Goal: Information Seeking & Learning: Learn about a topic

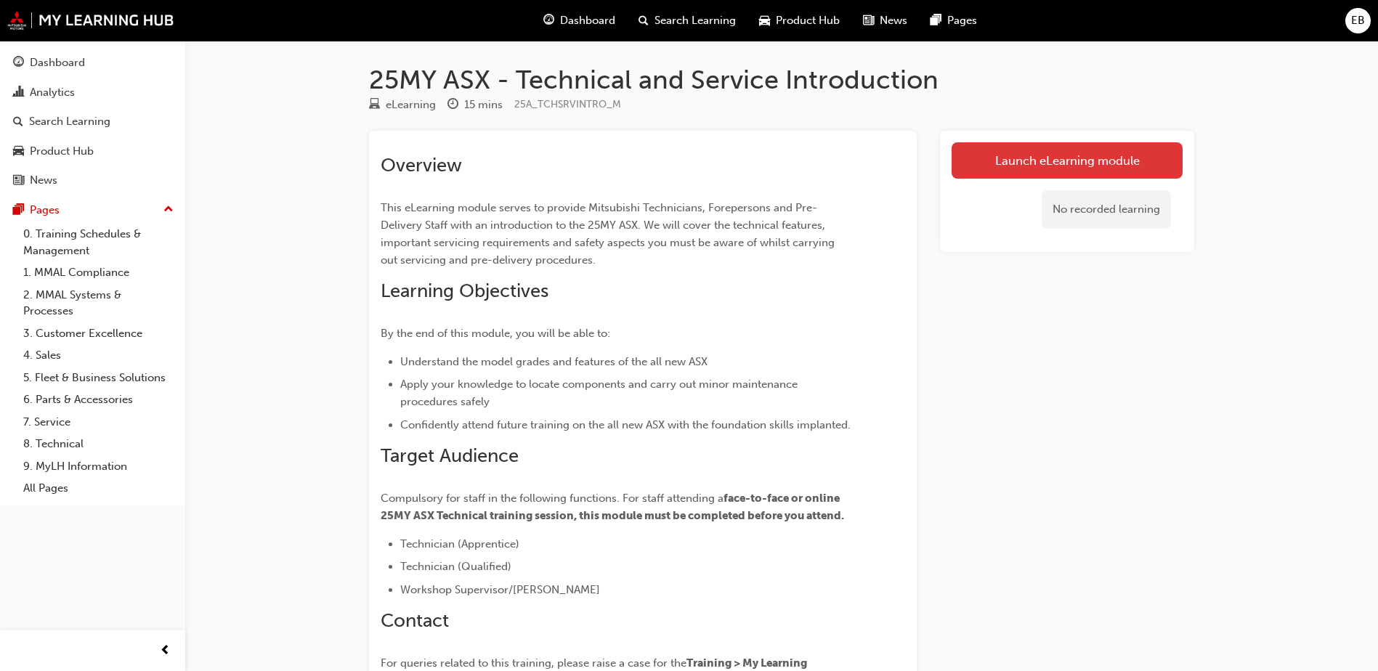
click at [1042, 155] on link "Launch eLearning module" at bounding box center [1067, 160] width 231 height 36
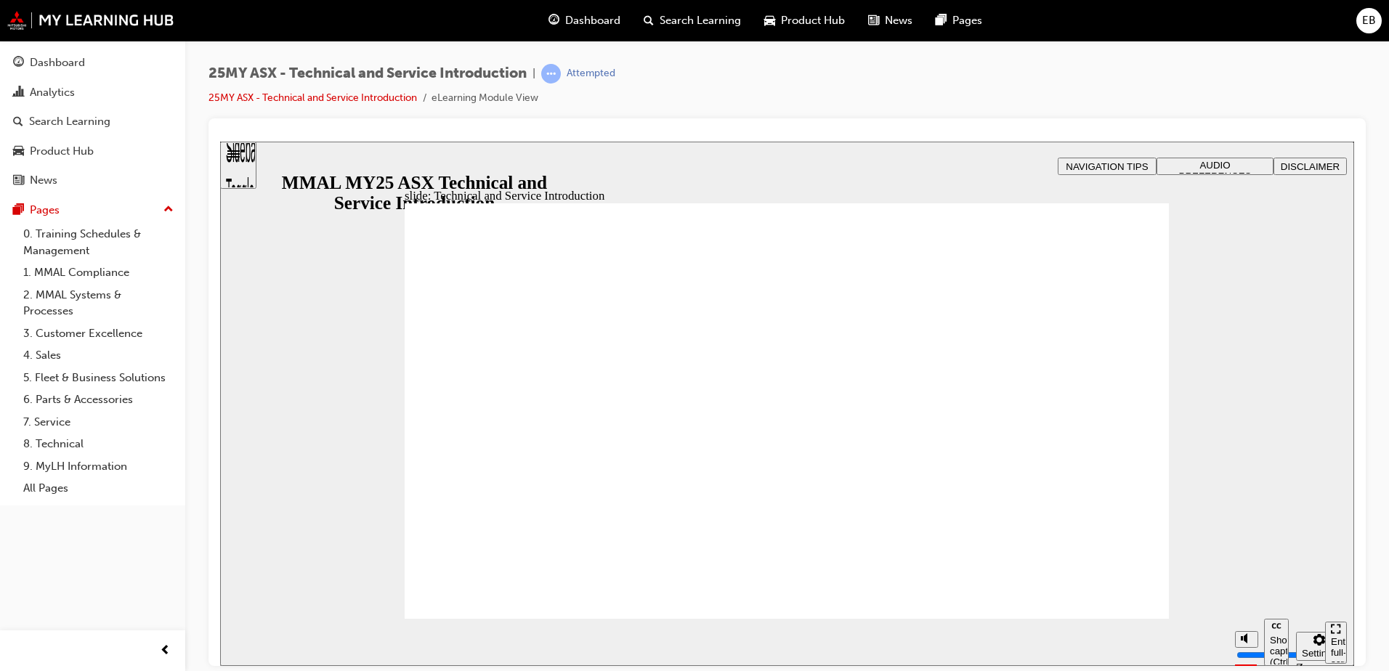
drag, startPoint x: 907, startPoint y: 442, endPoint x: 742, endPoint y: 438, distance: 165.7
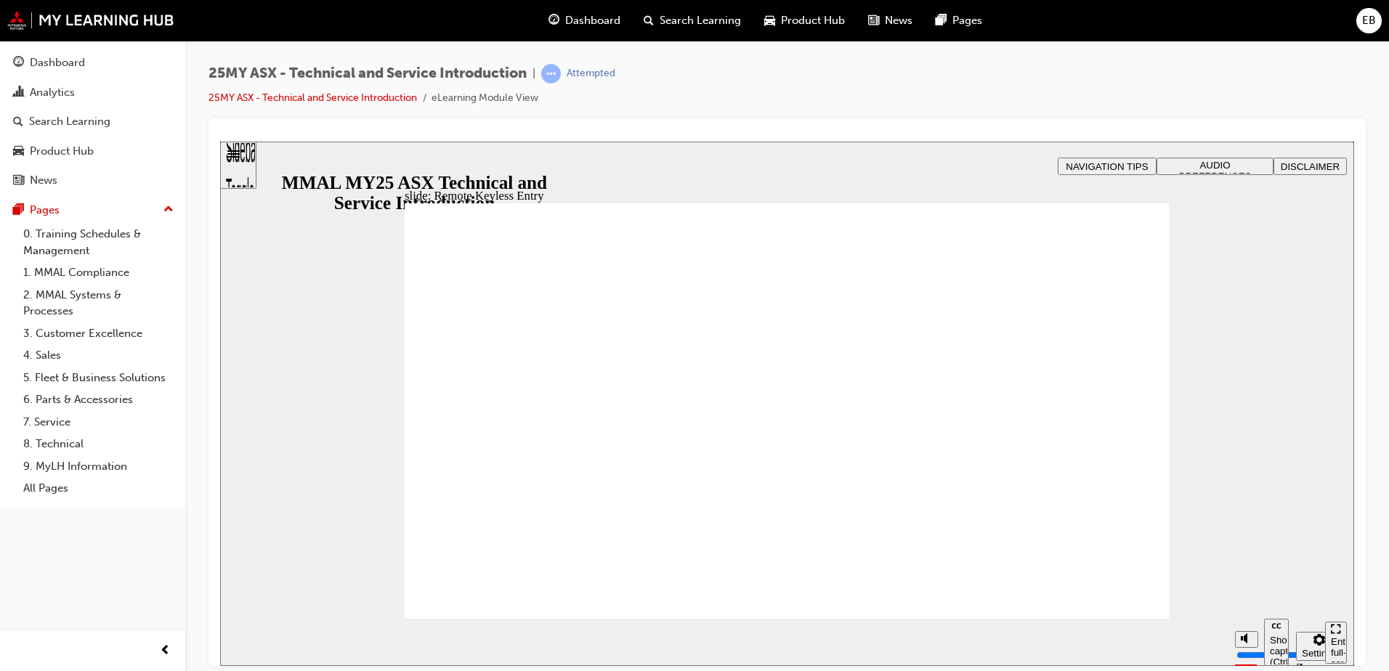
click at [1091, 186] on div "slide: Remote Keyless Entry Vector.svg OPERATION The ASX features automatic loc…" at bounding box center [787, 403] width 1134 height 524
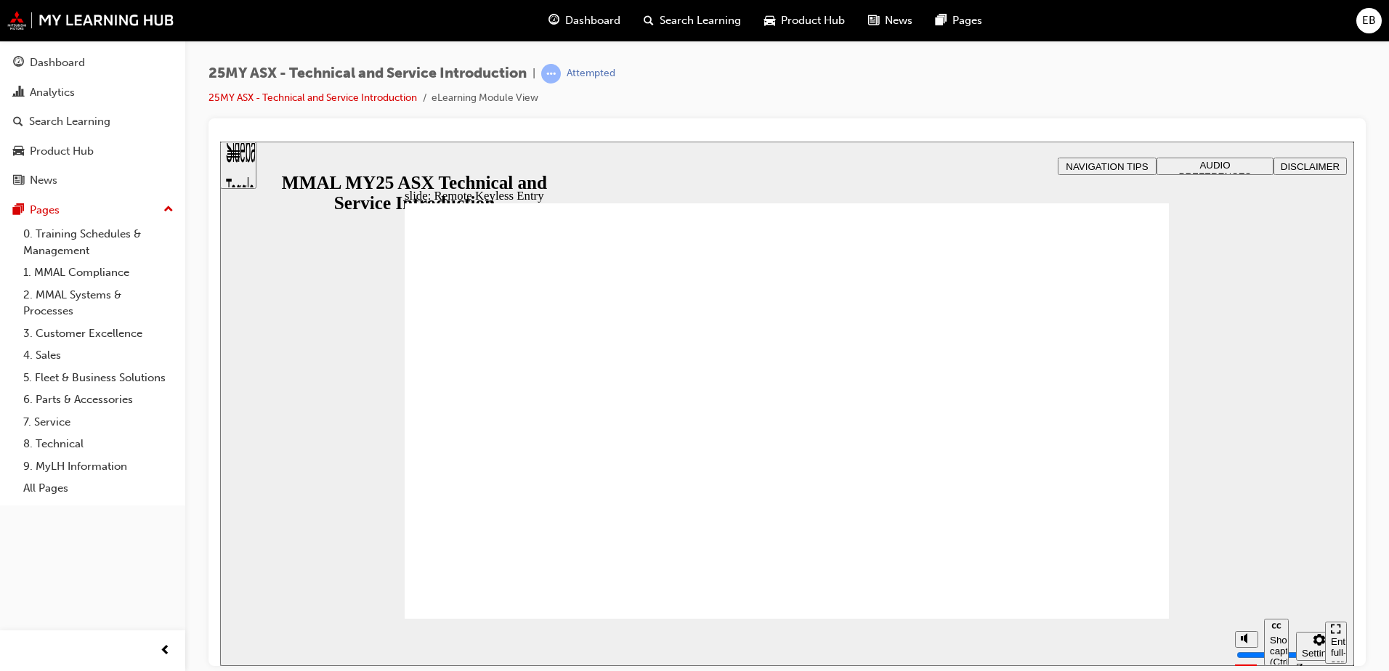
type input "18"
